Goal: Task Accomplishment & Management: Manage account settings

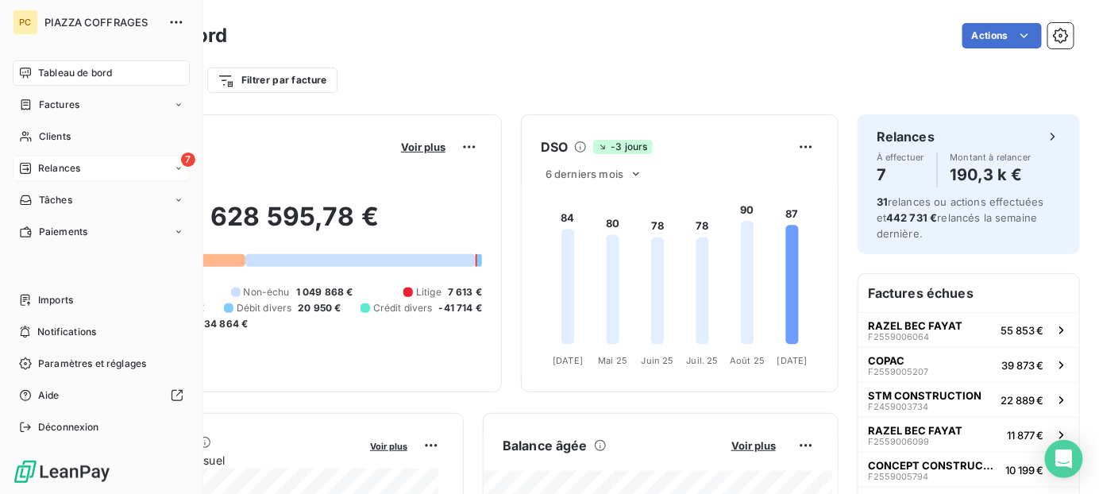
click at [47, 168] on span "Relances" at bounding box center [59, 168] width 42 height 14
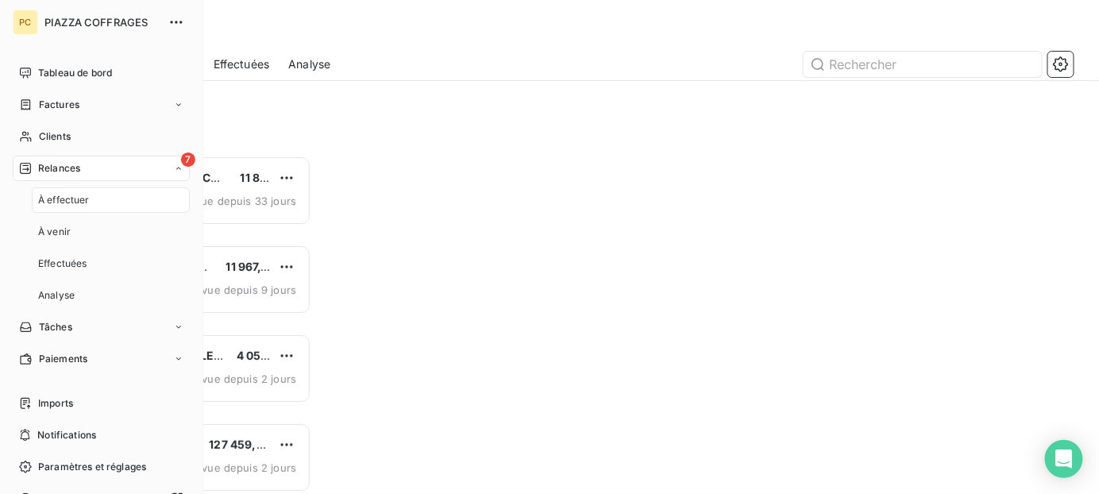
scroll to position [326, 223]
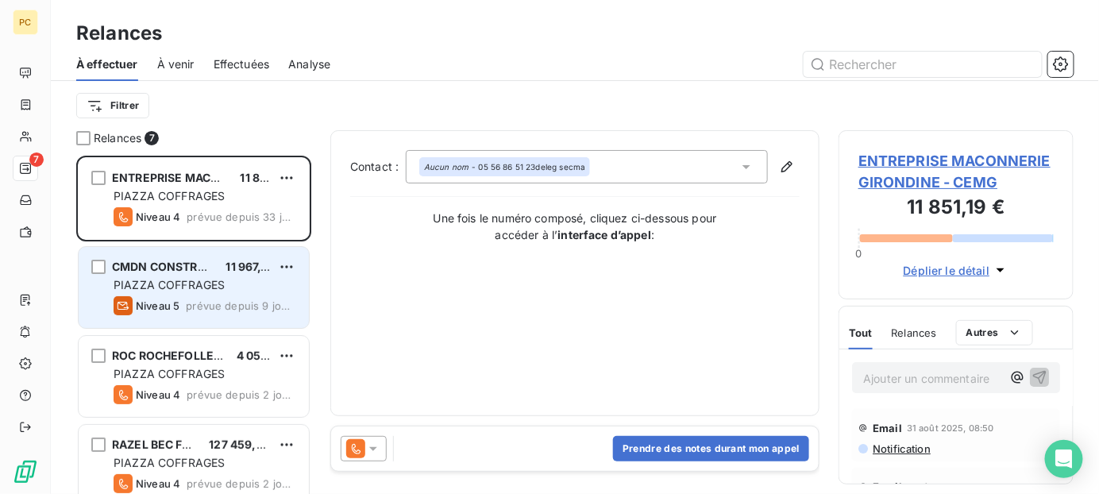
click at [203, 286] on span "PIAZZA COFFRAGES" at bounding box center [169, 284] width 111 height 13
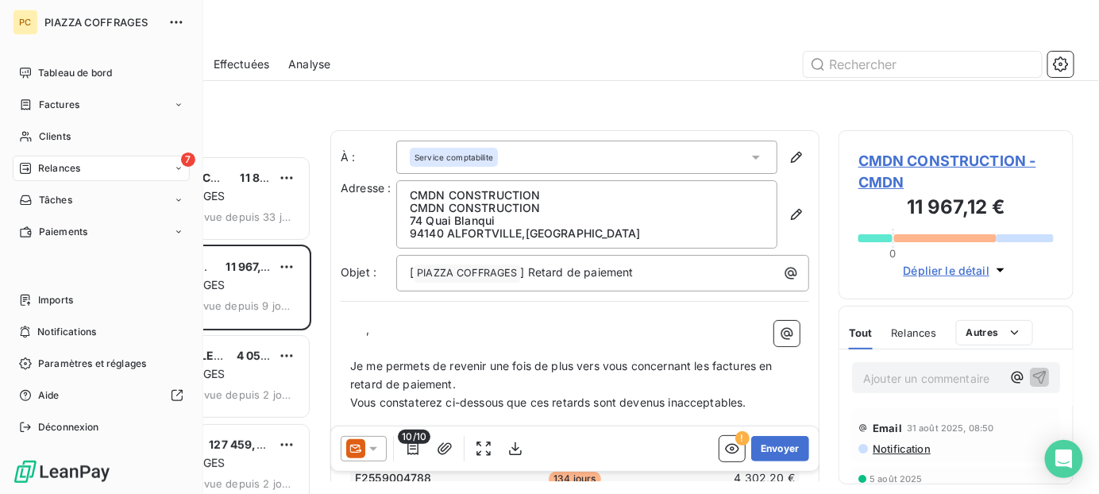
click at [51, 166] on span "Relances" at bounding box center [59, 168] width 42 height 14
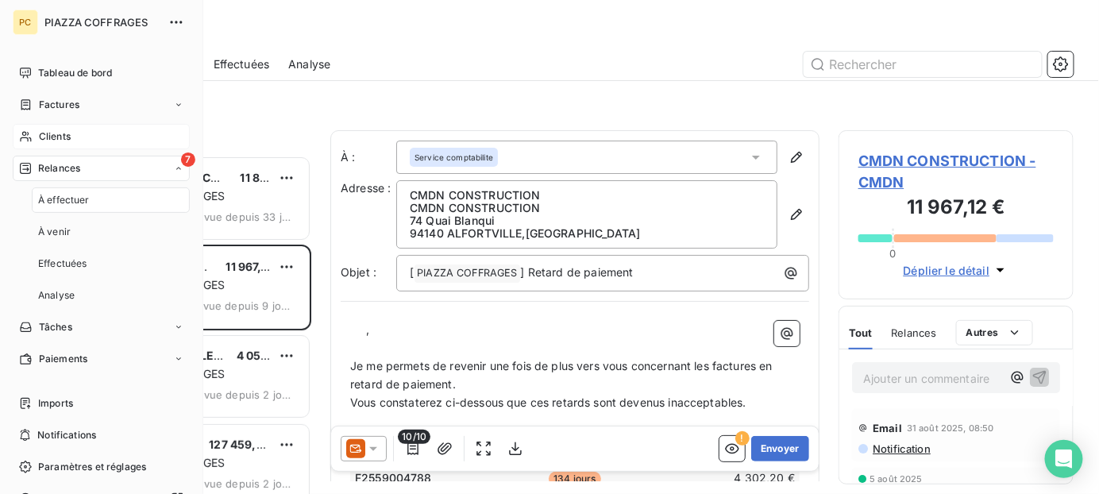
click at [79, 135] on div "Clients" at bounding box center [101, 136] width 177 height 25
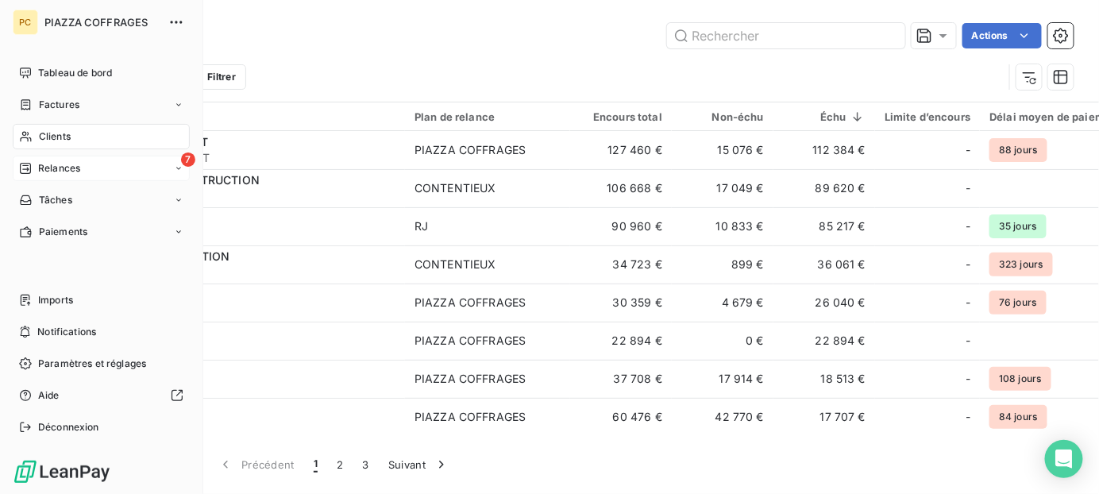
click at [58, 168] on span "Relances" at bounding box center [59, 168] width 42 height 14
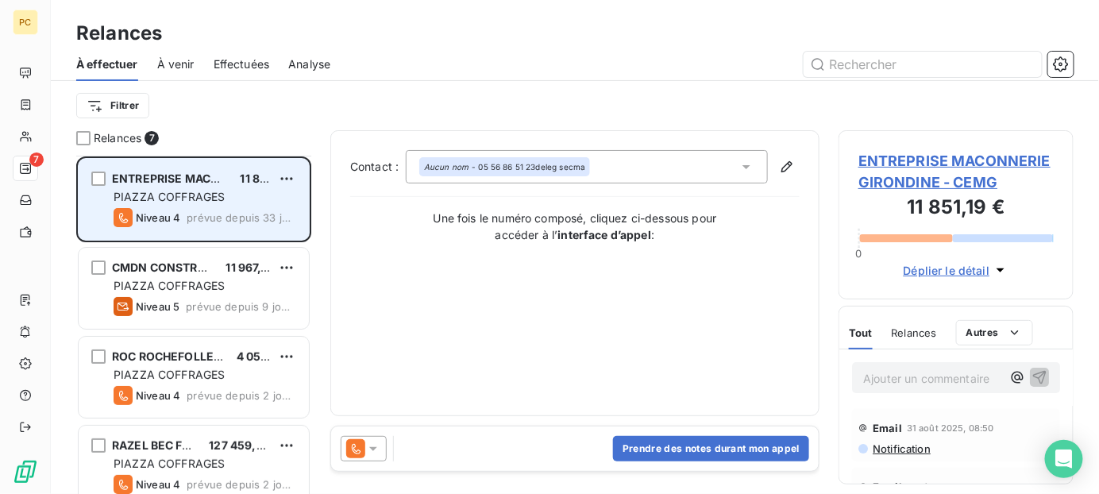
scroll to position [159, 0]
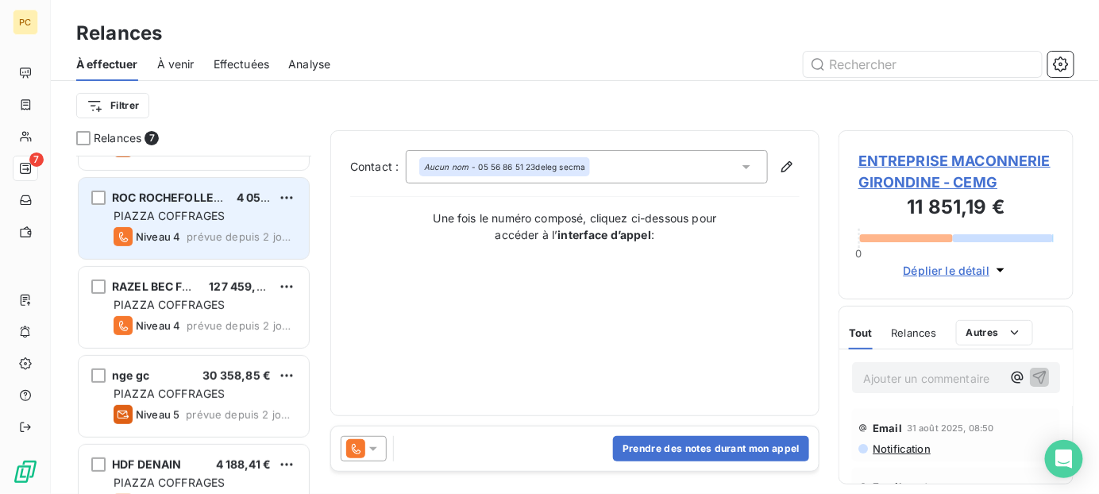
click at [228, 215] on div "PIAZZA COFFRAGES" at bounding box center [205, 216] width 183 height 16
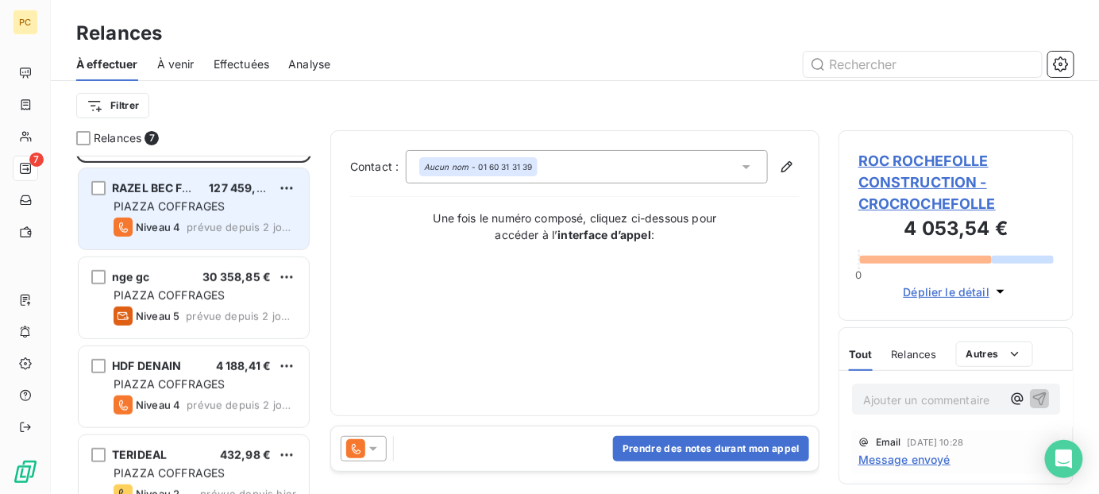
scroll to position [284, 0]
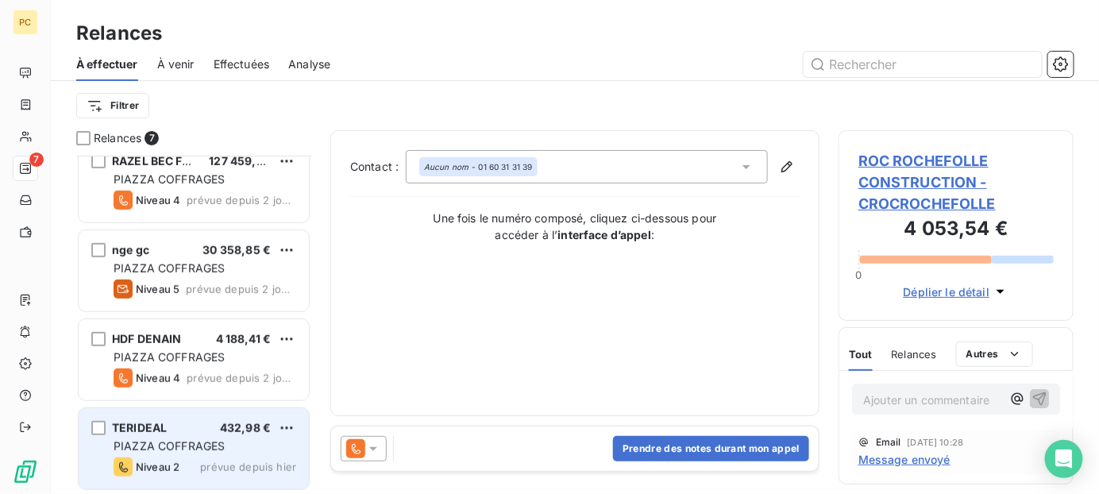
click at [230, 455] on div "TERIDEAL 432,98 € PIAZZA COFFRAGES Niveau 2 prévue depuis [DATE]" at bounding box center [194, 448] width 230 height 81
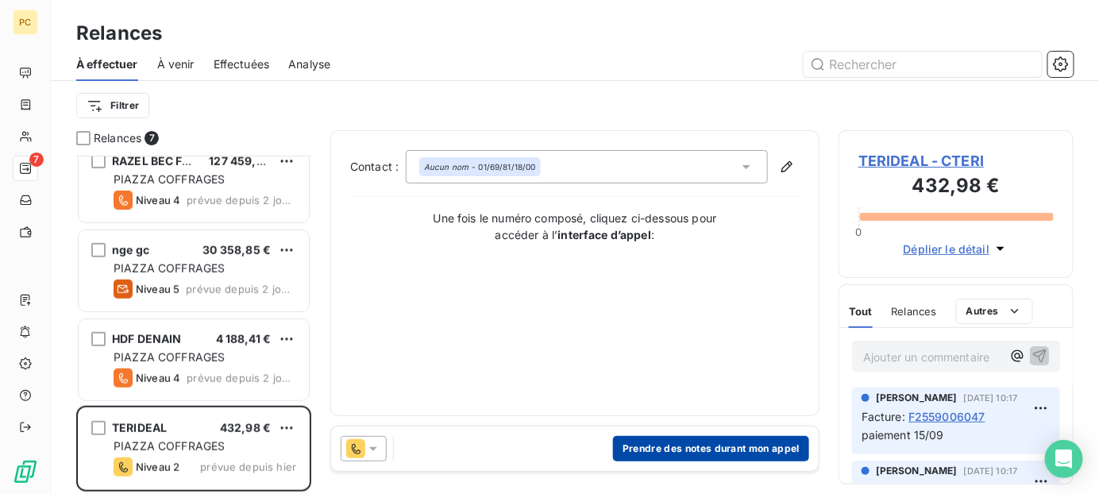
click at [718, 450] on button "Prendre des notes durant mon appel" at bounding box center [711, 448] width 196 height 25
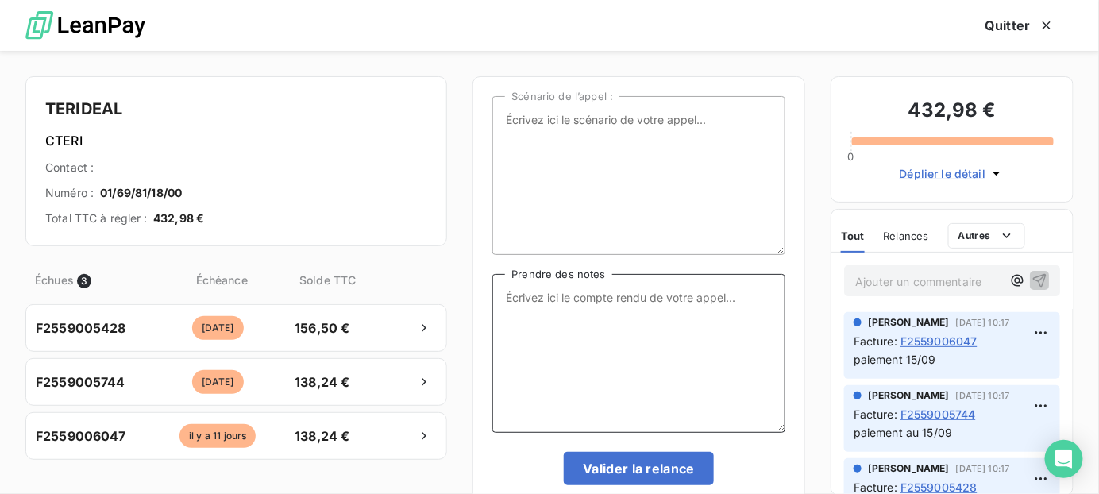
click at [581, 306] on textarea "Prendre des notes" at bounding box center [638, 353] width 293 height 159
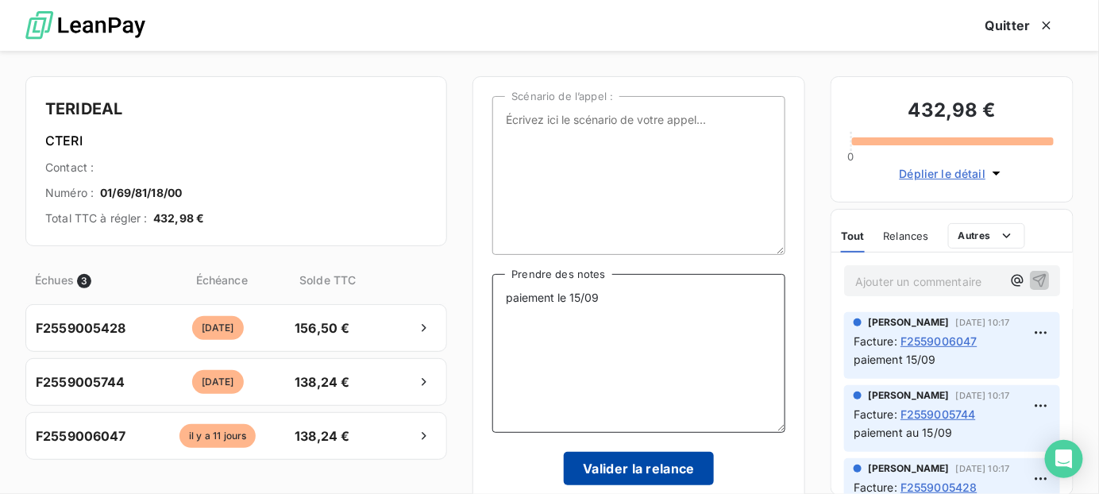
type textarea "paiement le 15/09"
click at [661, 468] on button "Valider la relance" at bounding box center [639, 468] width 150 height 33
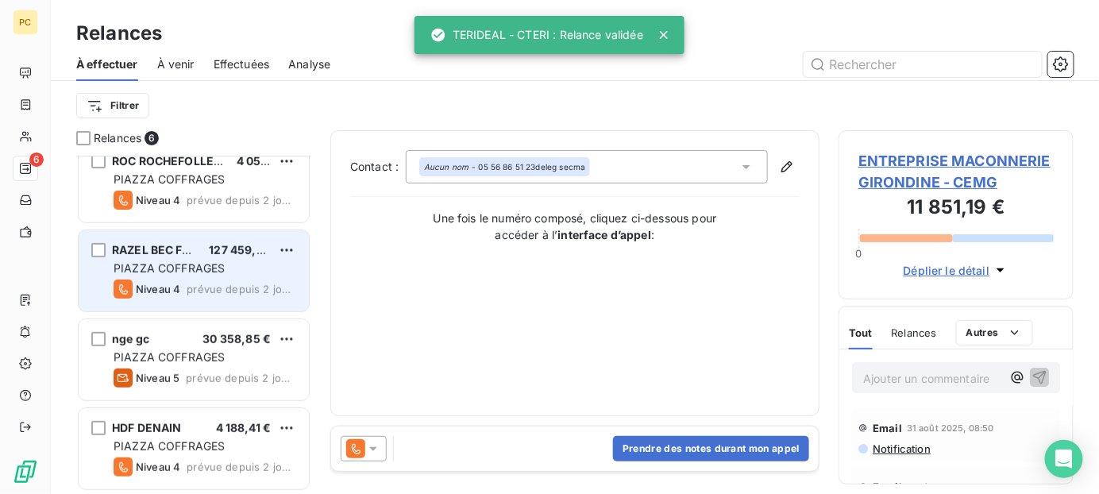
scroll to position [196, 0]
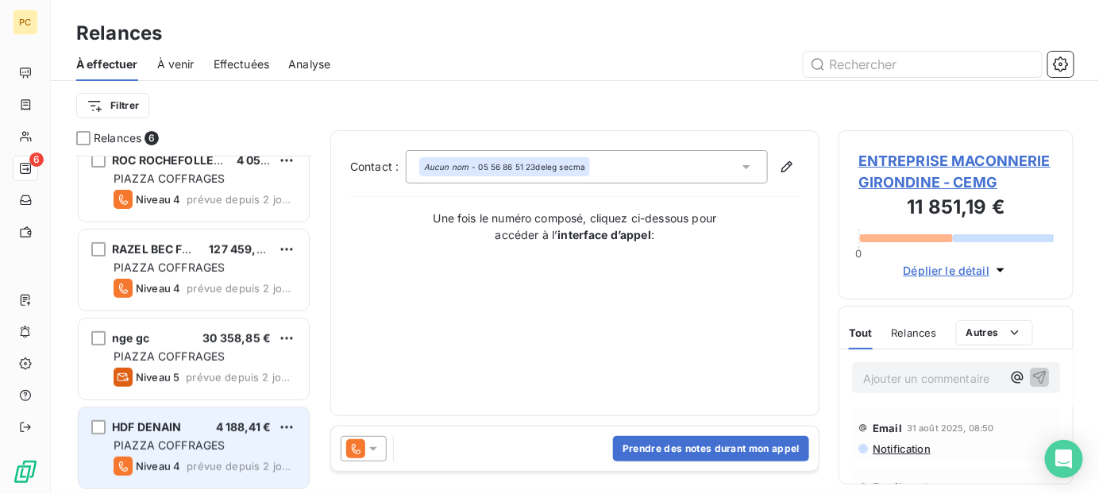
click at [245, 440] on div "PIAZZA COFFRAGES" at bounding box center [205, 445] width 183 height 16
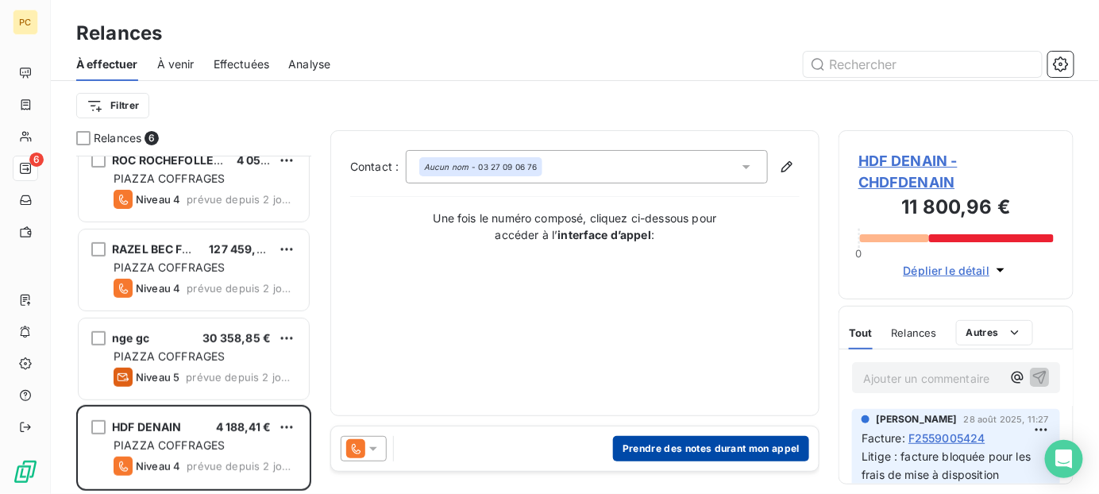
click at [665, 447] on button "Prendre des notes durant mon appel" at bounding box center [711, 448] width 196 height 25
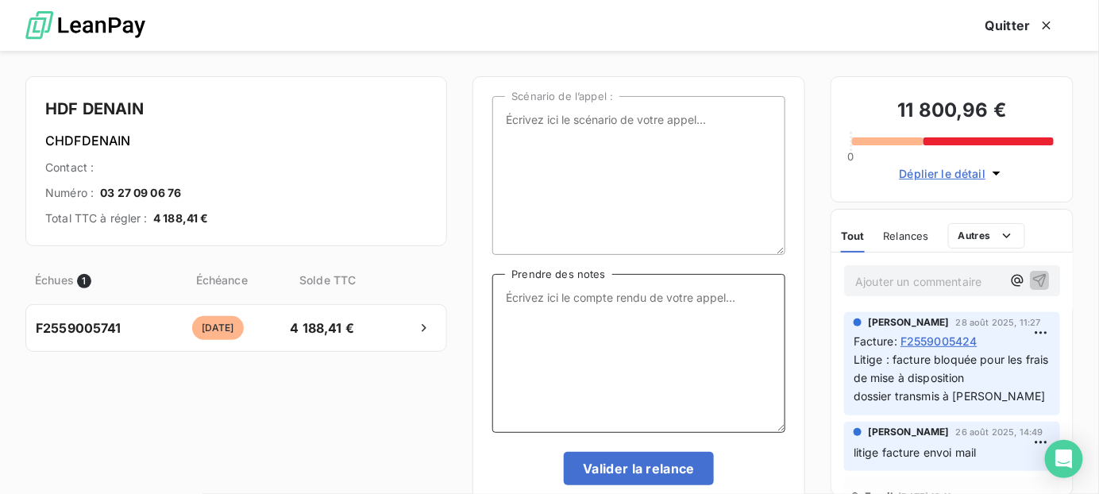
click at [537, 308] on textarea "Prendre des notes" at bounding box center [638, 353] width 293 height 159
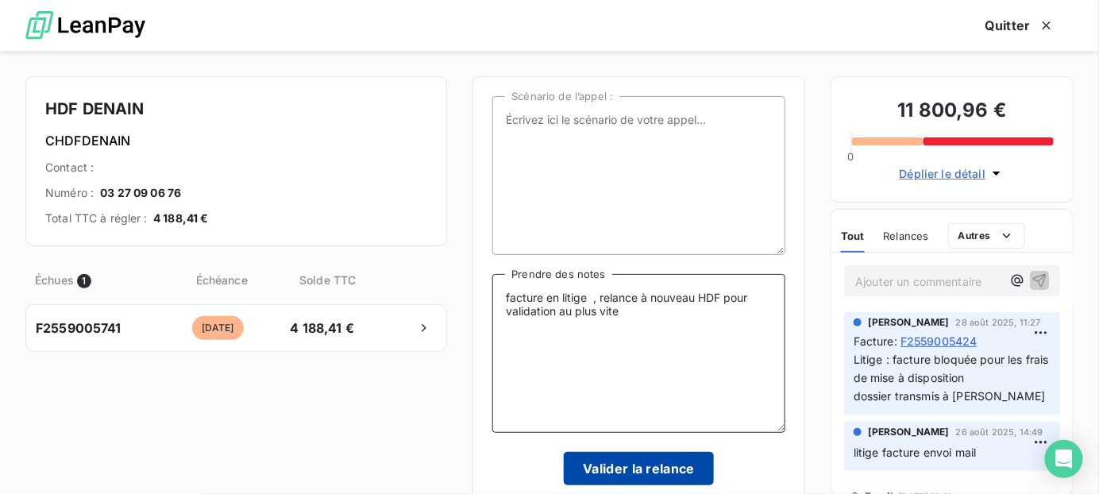
type textarea "facture en litige , relance à nouveau HDF pour validation au plus vite"
click at [670, 477] on button "Valider la relance" at bounding box center [639, 468] width 150 height 33
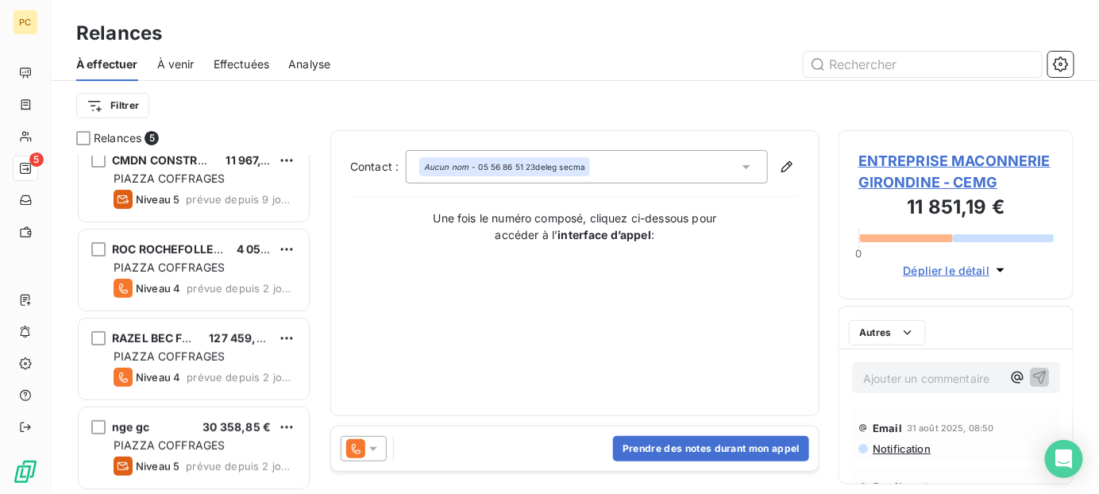
scroll to position [106, 0]
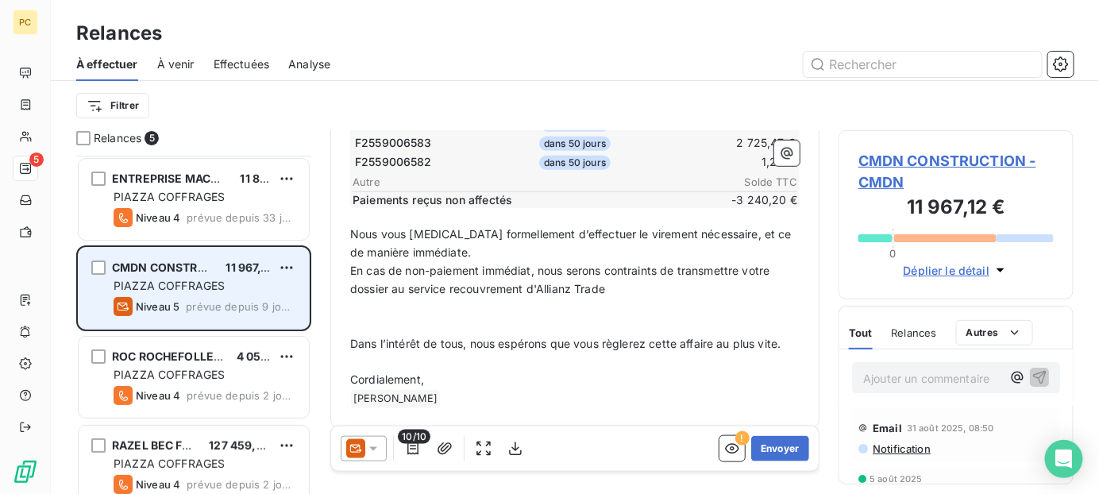
scroll to position [107, 0]
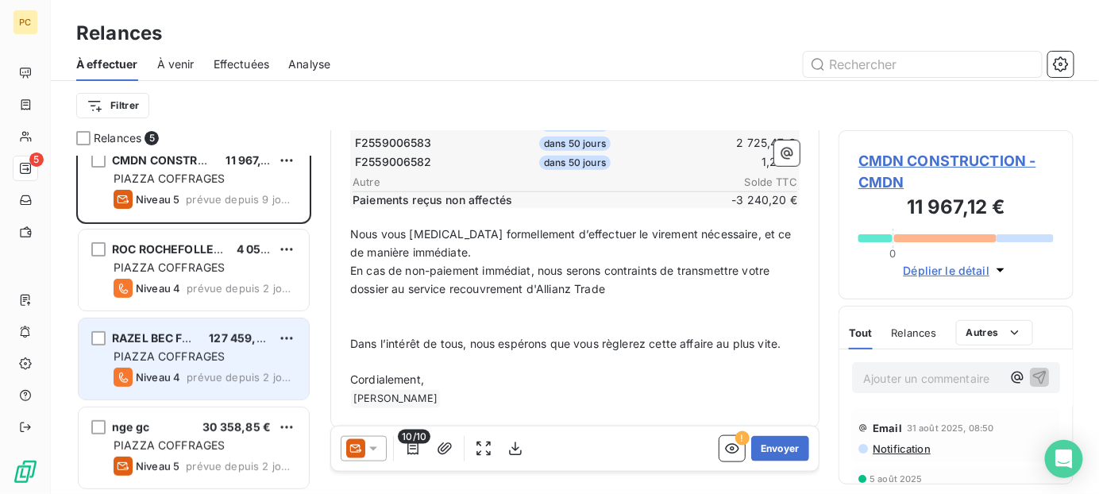
click at [191, 356] on span "PIAZZA COFFRAGES" at bounding box center [169, 355] width 111 height 13
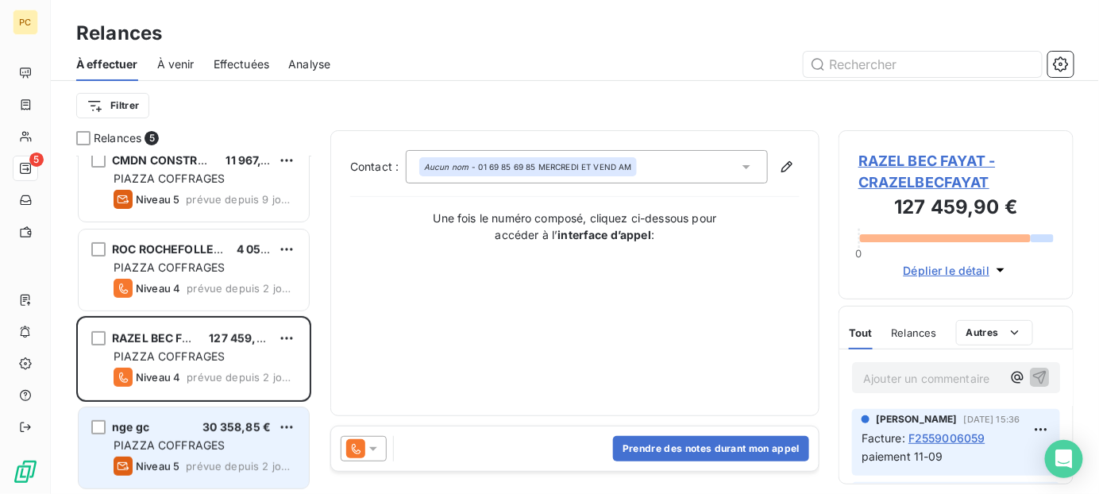
click at [208, 463] on span "prévue depuis 2 jours" at bounding box center [241, 466] width 110 height 13
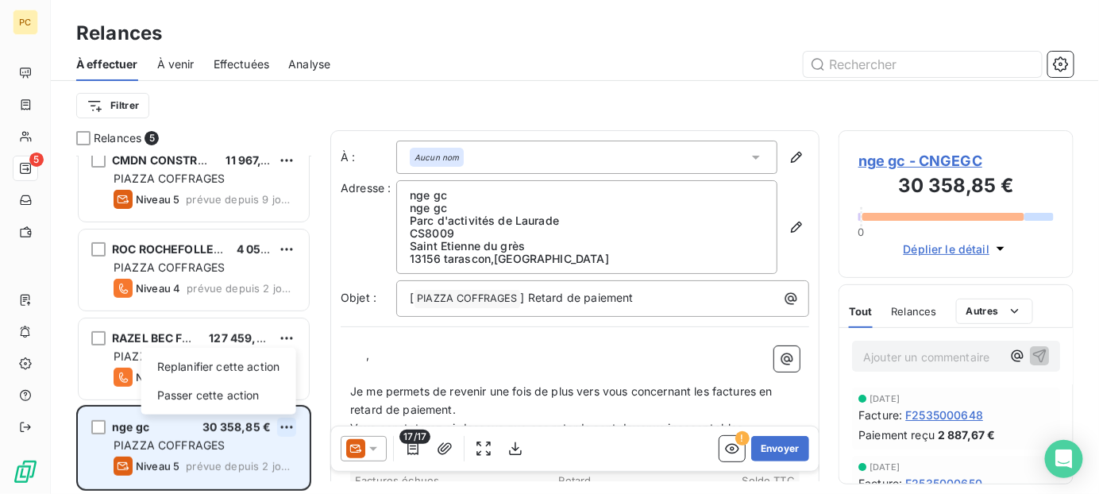
click at [287, 424] on html "PC 5 Relances À effectuer À venir Effectuées Analyse Filtrer Relances 5 ENTREPR…" at bounding box center [549, 247] width 1099 height 494
click at [231, 395] on div "Passer cette action" at bounding box center [219, 395] width 142 height 25
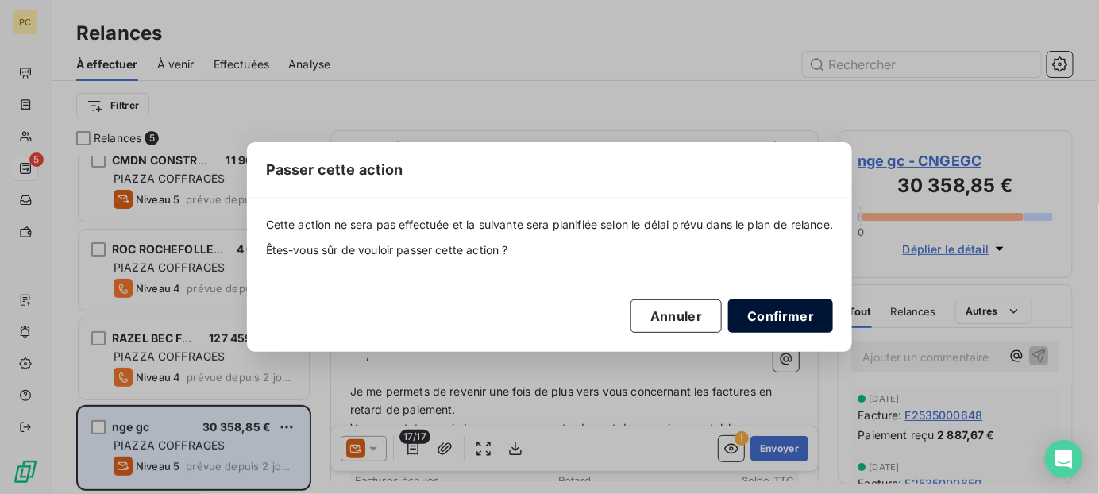
click at [770, 319] on button "Confirmer" at bounding box center [780, 315] width 105 height 33
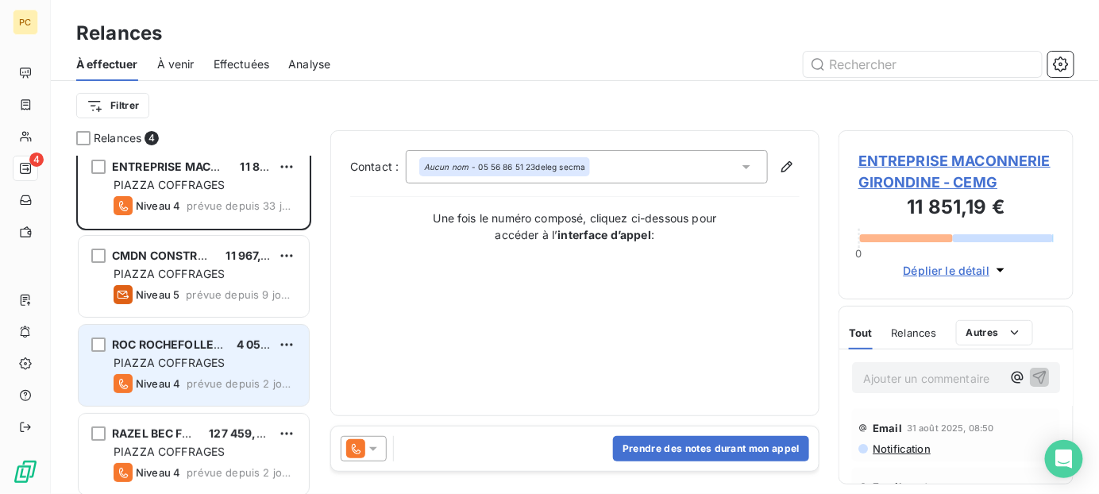
scroll to position [17, 0]
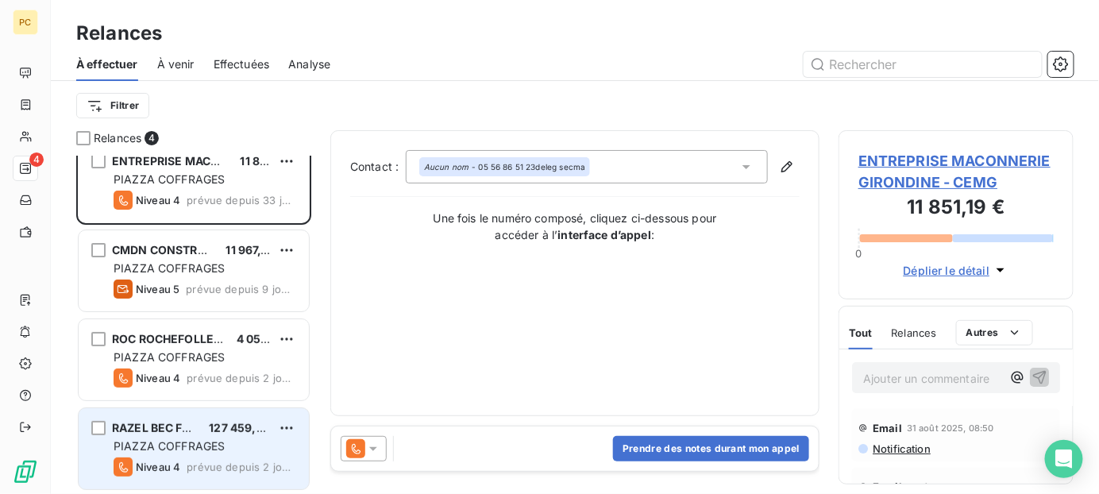
click at [216, 449] on span "PIAZZA COFFRAGES" at bounding box center [169, 445] width 111 height 13
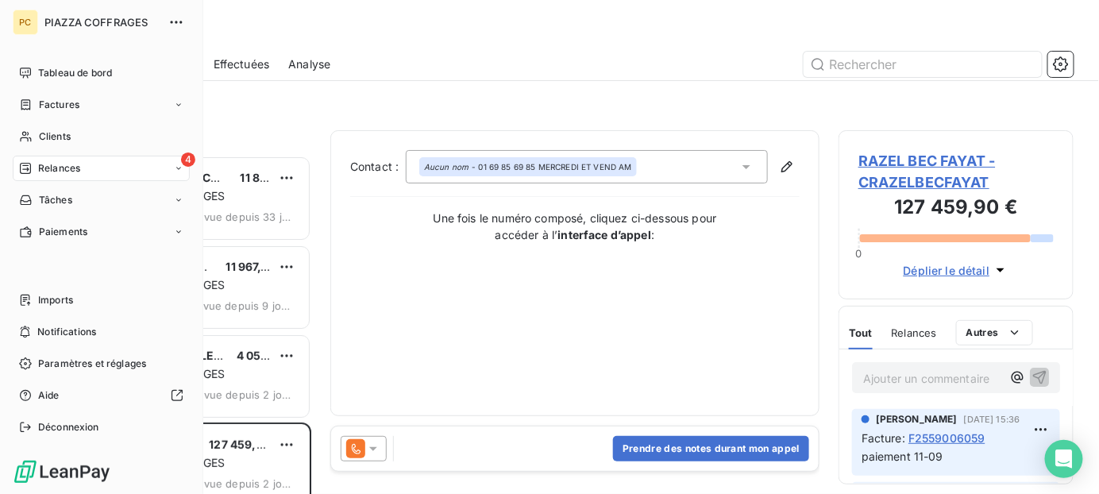
click at [43, 166] on span "Relances" at bounding box center [59, 168] width 42 height 14
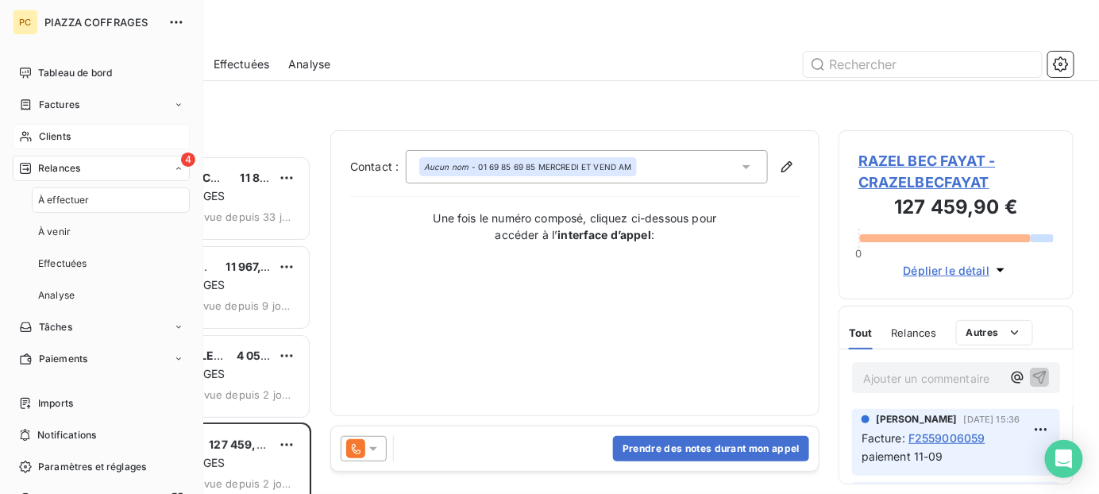
click at [60, 134] on span "Clients" at bounding box center [55, 136] width 32 height 14
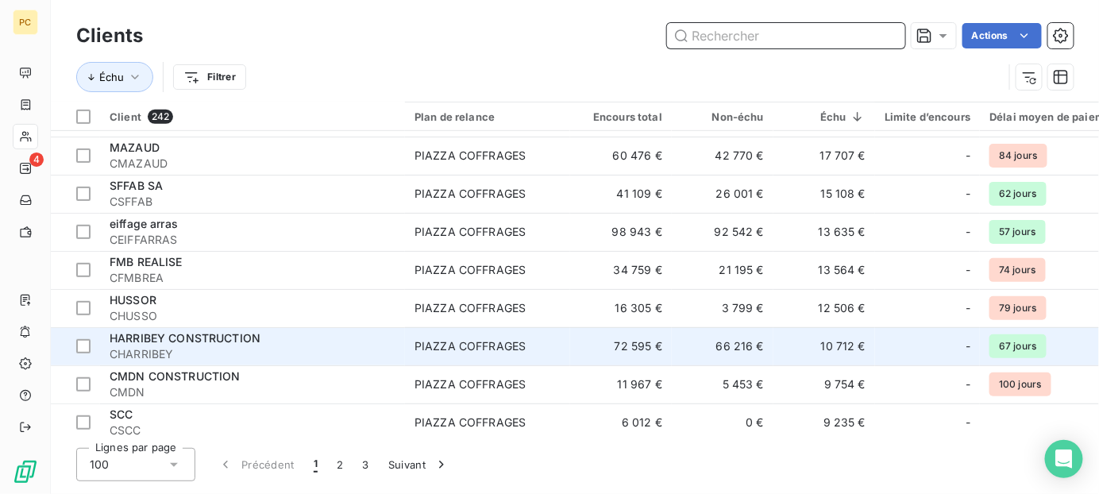
scroll to position [318, 0]
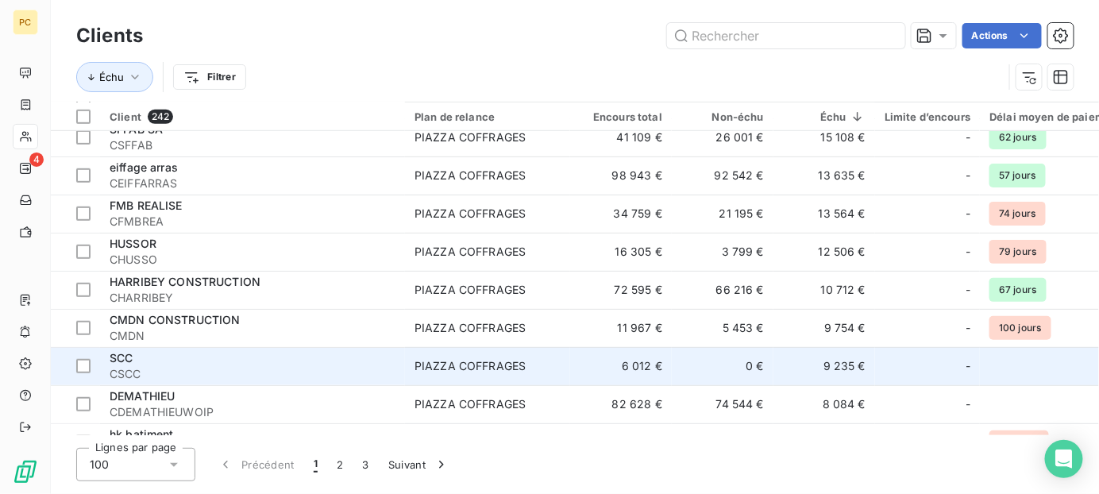
click at [220, 372] on span "CSCC" at bounding box center [253, 374] width 286 height 16
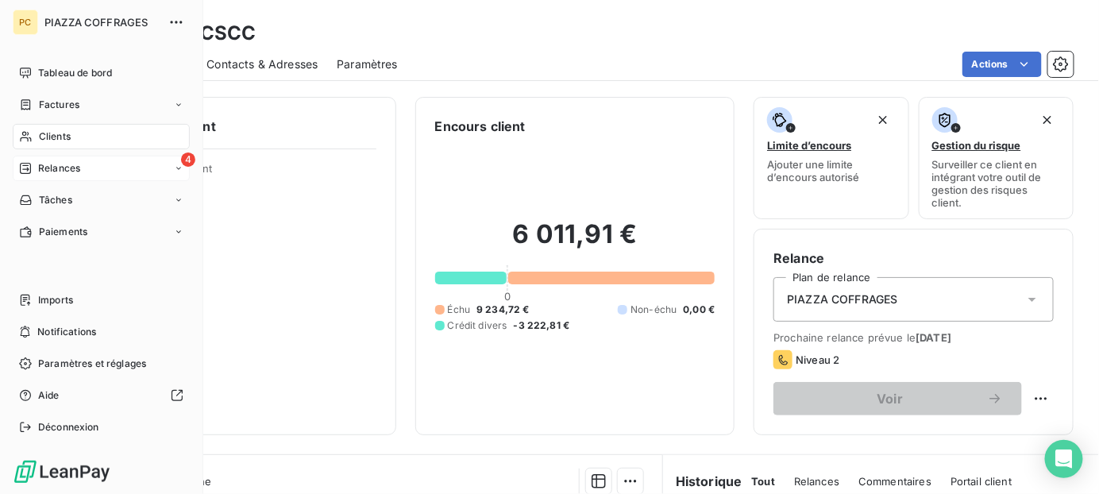
click at [52, 167] on span "Relances" at bounding box center [59, 168] width 42 height 14
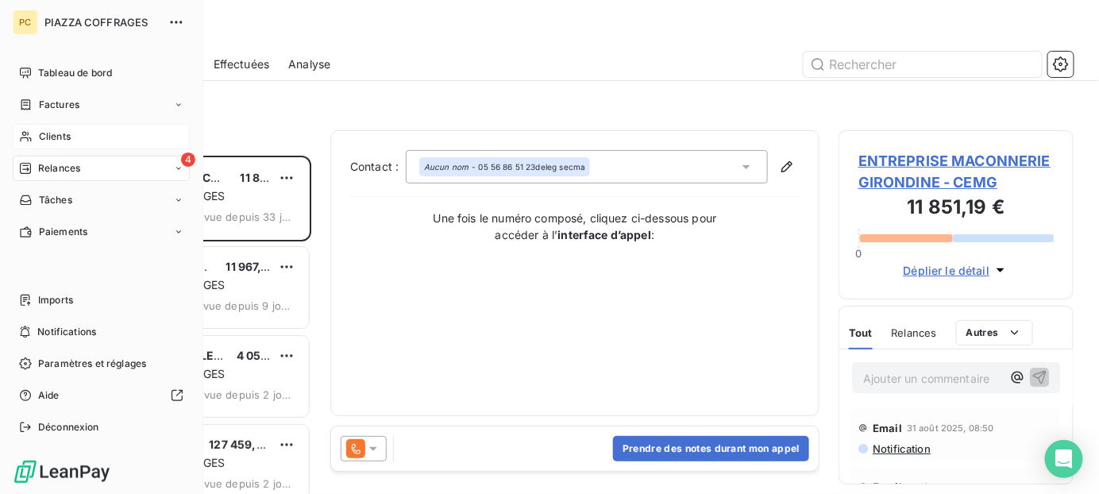
click at [51, 137] on span "Clients" at bounding box center [55, 136] width 32 height 14
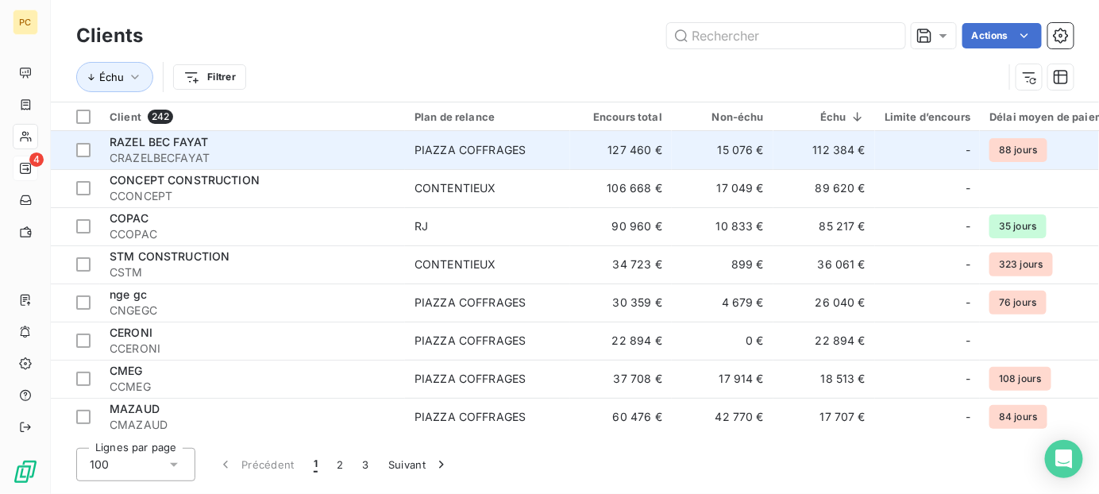
click at [216, 151] on span "CRAZELBECFAYAT" at bounding box center [253, 158] width 286 height 16
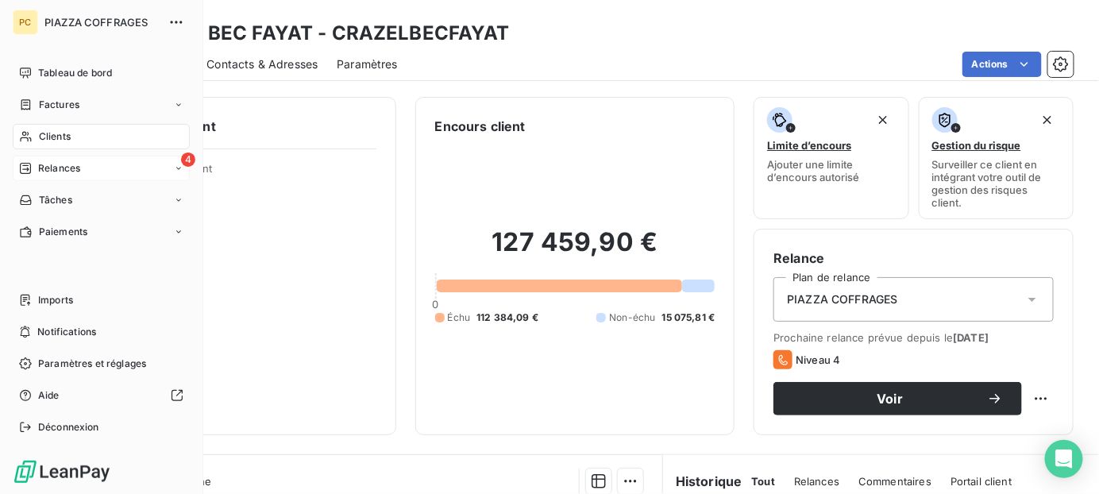
click at [41, 135] on span "Clients" at bounding box center [55, 136] width 32 height 14
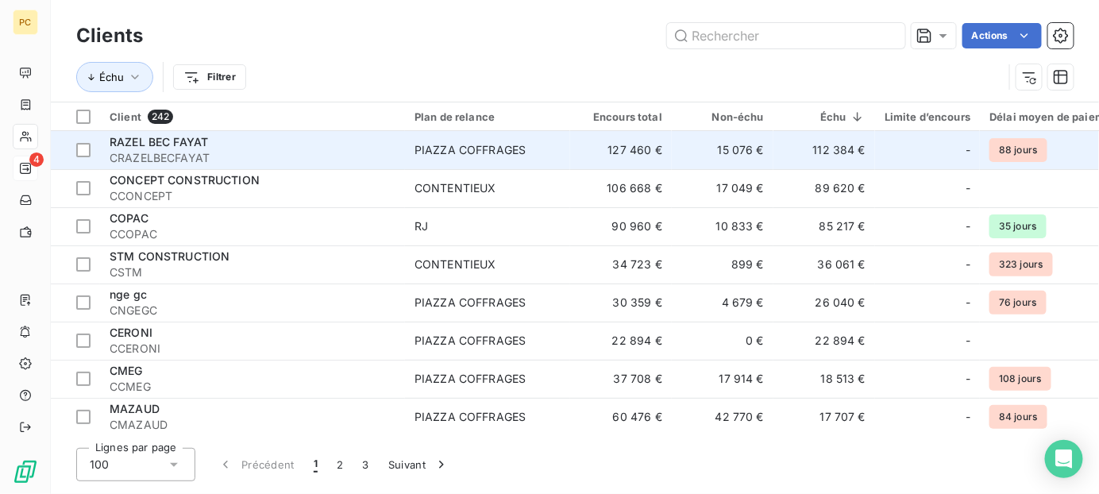
click at [216, 146] on div "RAZEL BEC FAYAT" at bounding box center [253, 142] width 286 height 16
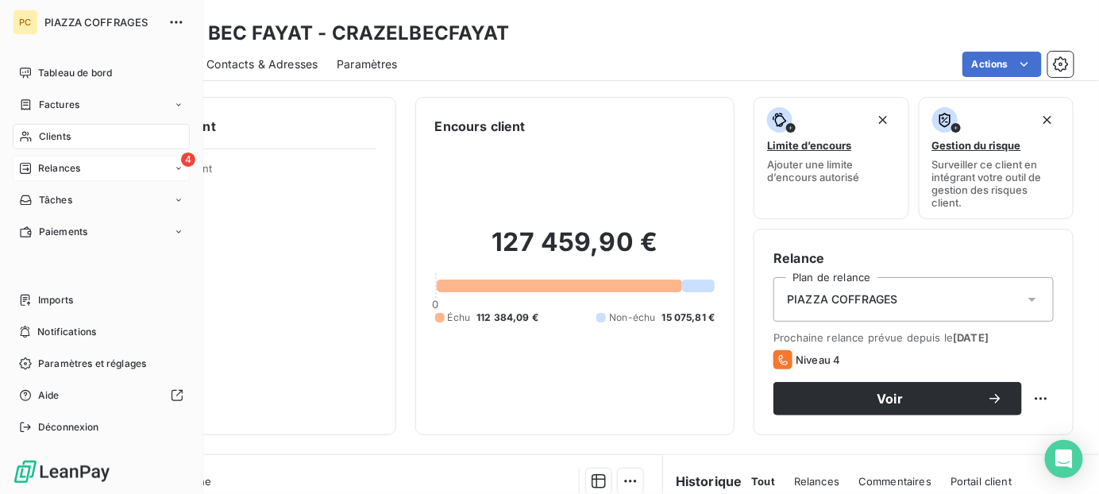
click at [51, 132] on span "Clients" at bounding box center [55, 136] width 32 height 14
